Goal: Information Seeking & Learning: Learn about a topic

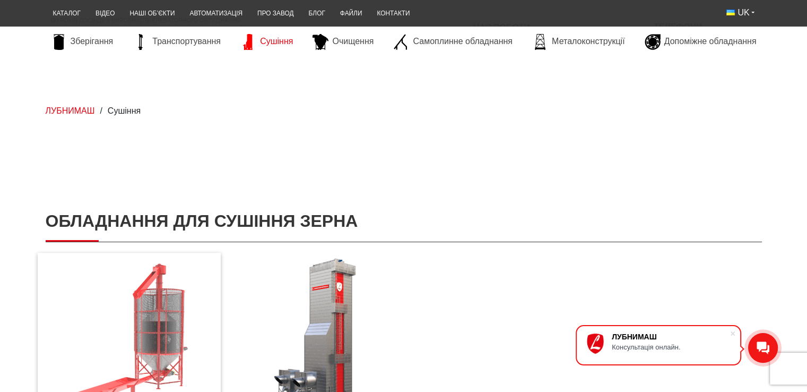
scroll to position [230, 0]
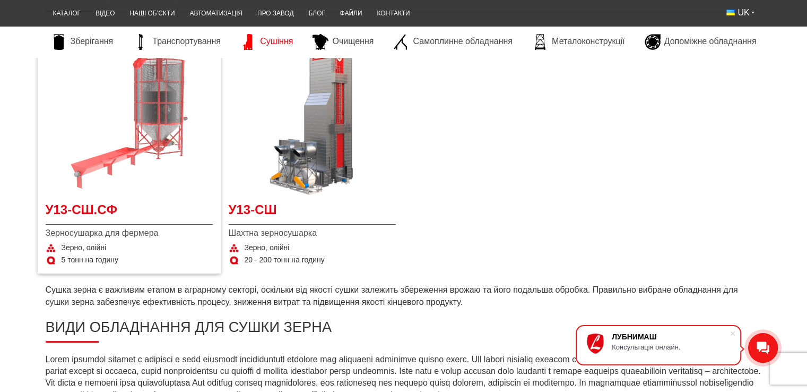
click at [120, 192] on img at bounding box center [129, 111] width 167 height 167
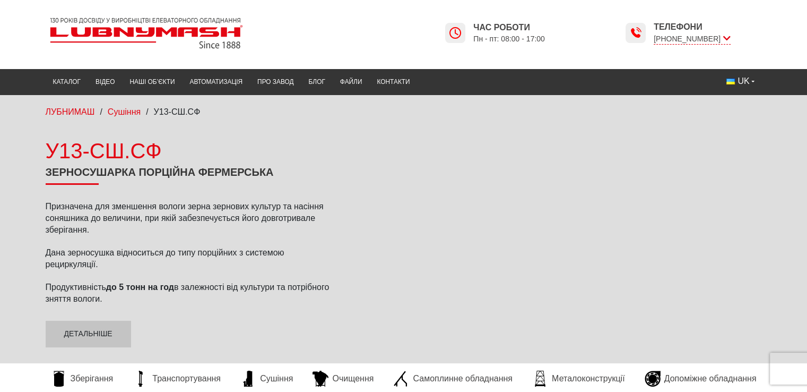
scroll to position [230, 0]
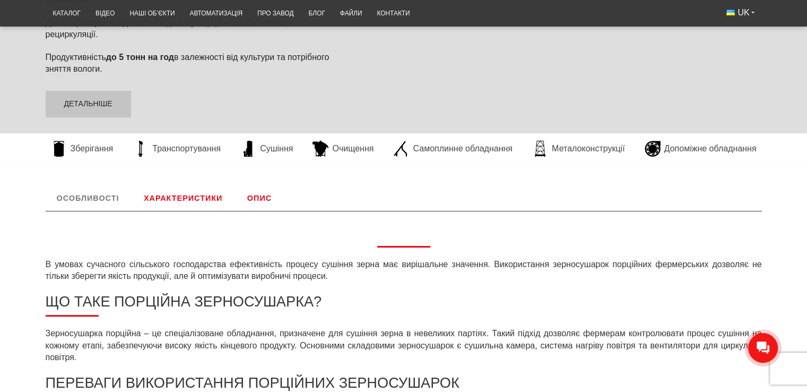
click at [196, 199] on link "Характеристики" at bounding box center [183, 197] width 101 height 25
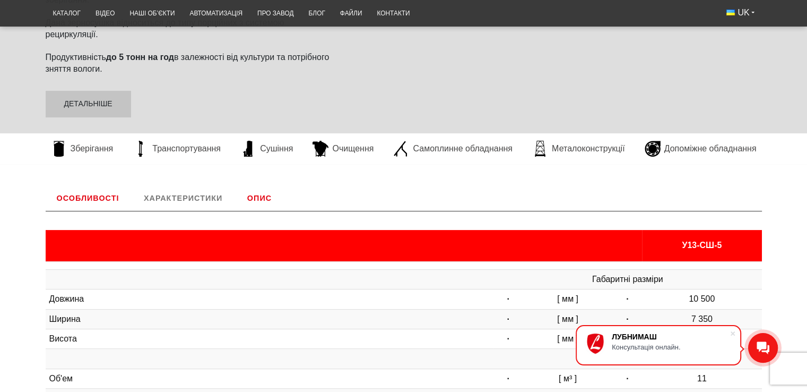
click at [197, 189] on link "Характеристики" at bounding box center [183, 197] width 101 height 25
click at [216, 196] on link "Характеристики" at bounding box center [183, 197] width 101 height 25
click at [259, 196] on link "Опис" at bounding box center [259, 197] width 47 height 25
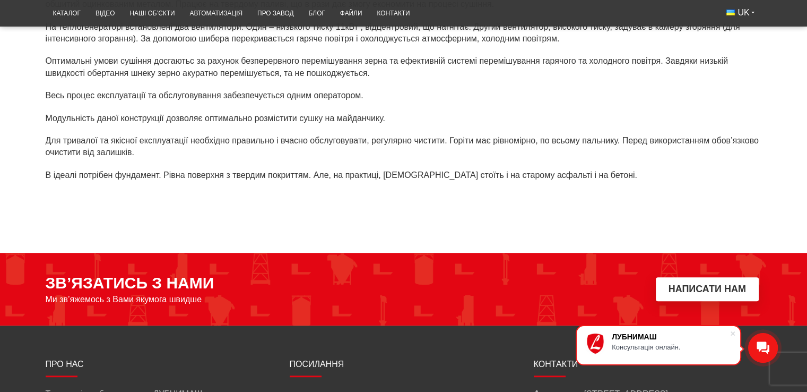
scroll to position [804, 0]
